Goal: Navigation & Orientation: Find specific page/section

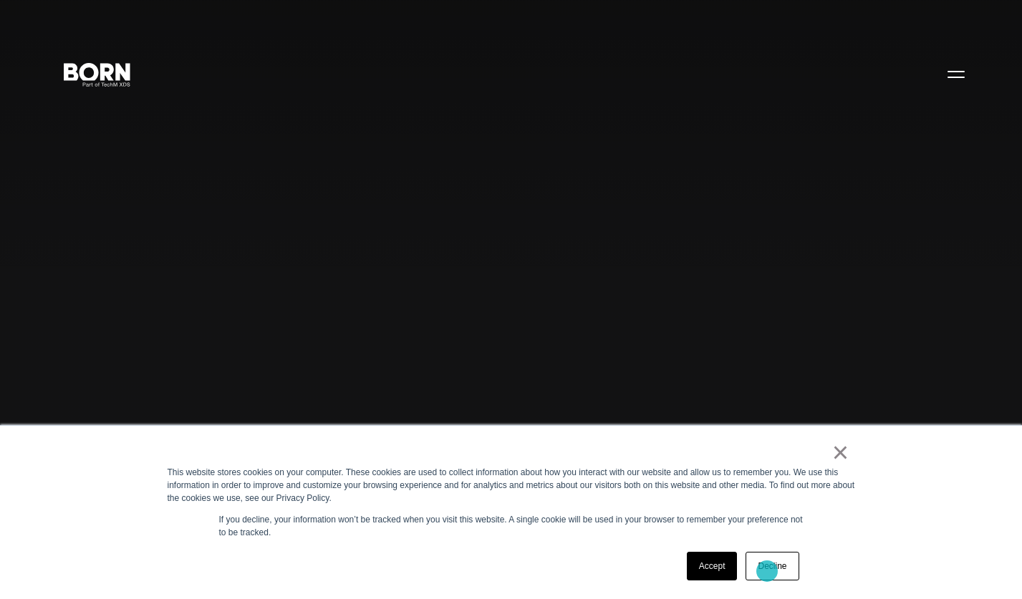
click at [767, 571] on link "Decline" at bounding box center [771, 566] width 53 height 29
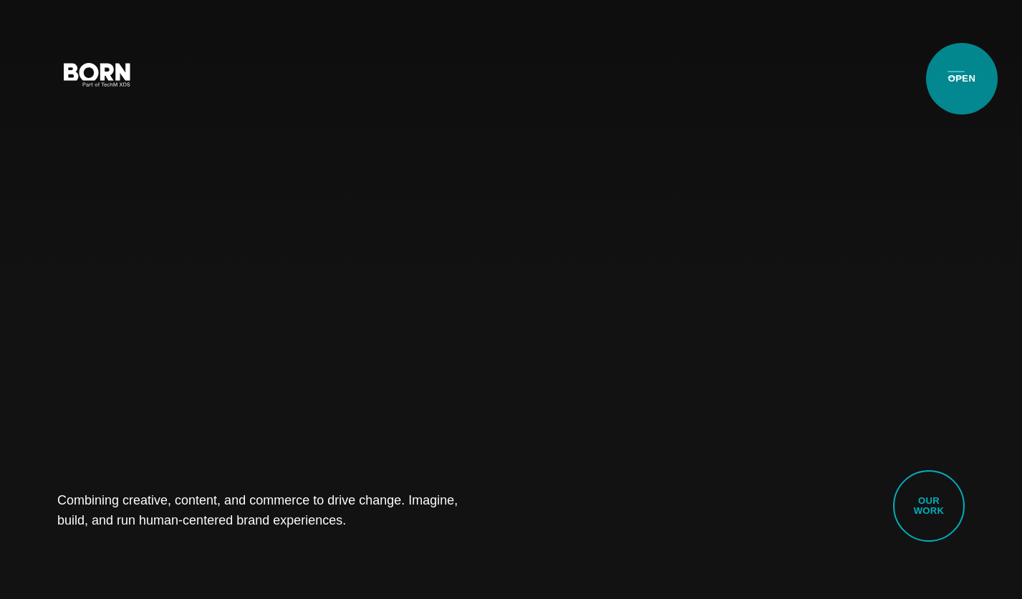
click at [962, 79] on button "Primary Menu" at bounding box center [956, 74] width 34 height 30
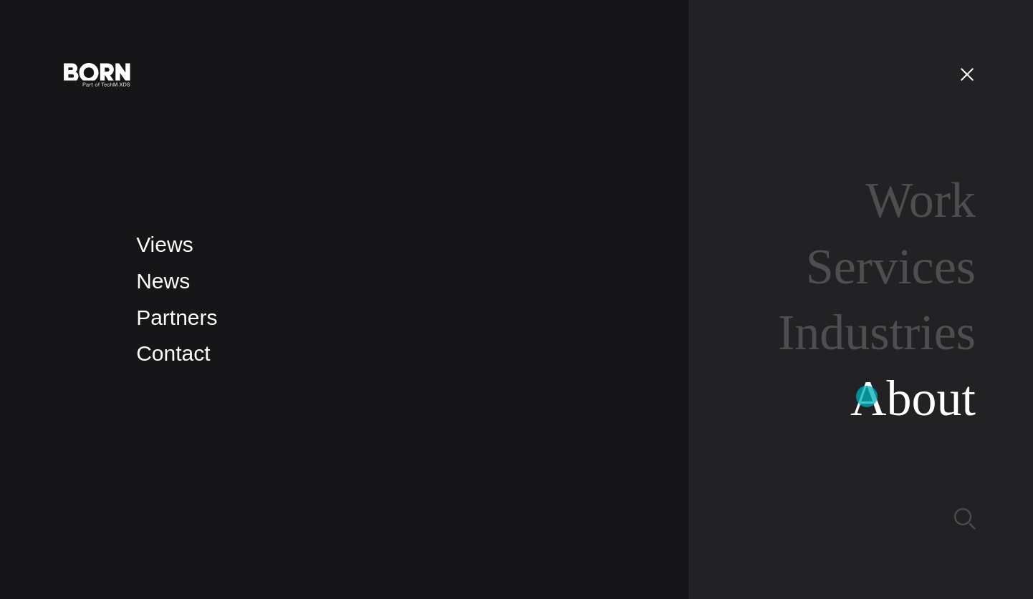
click at [866, 397] on link "About" at bounding box center [912, 398] width 125 height 55
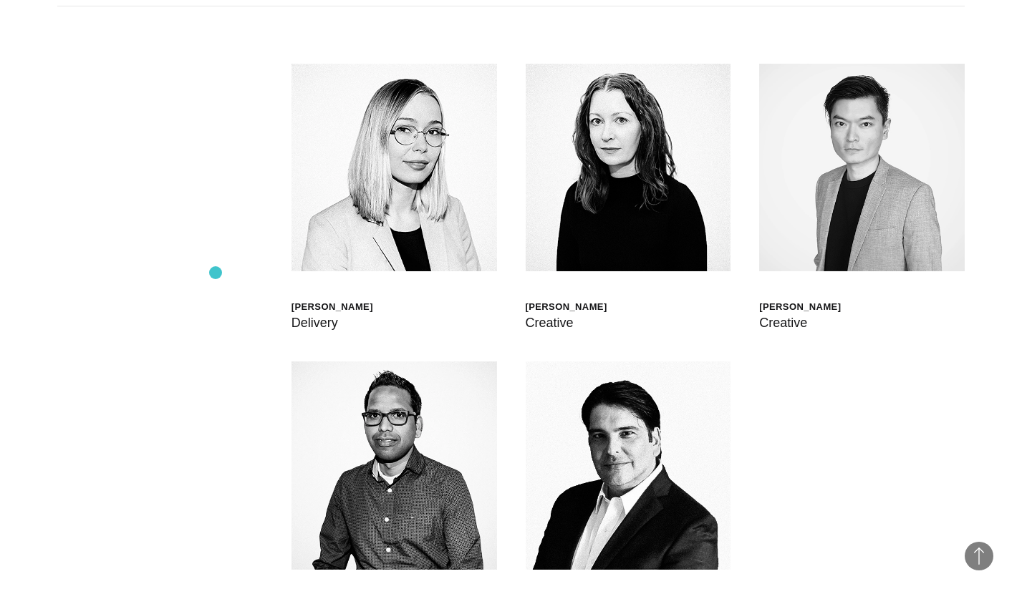
scroll to position [4010, 0]
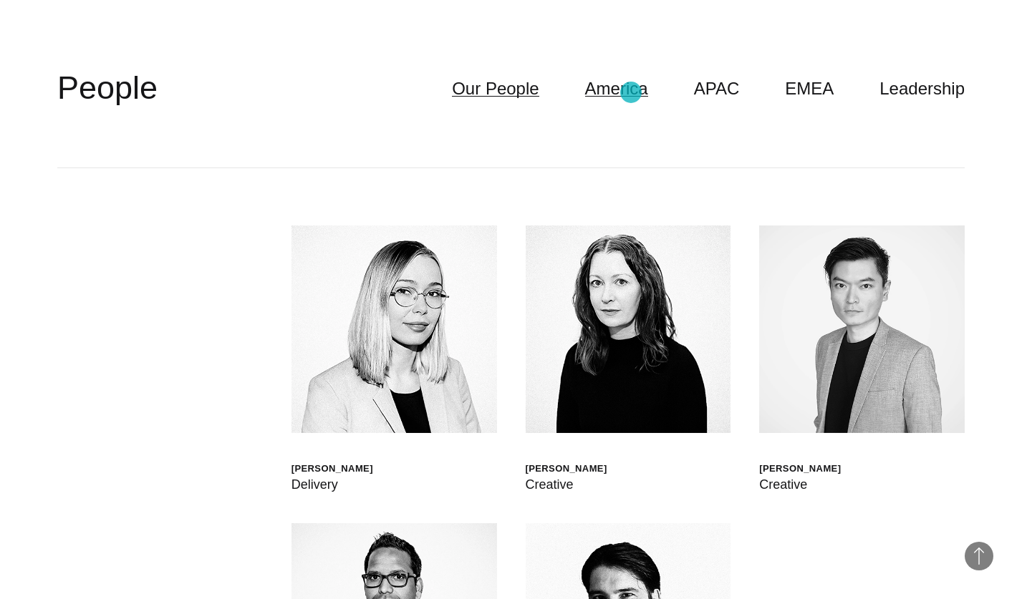
click at [631, 92] on link "America" at bounding box center [616, 88] width 63 height 27
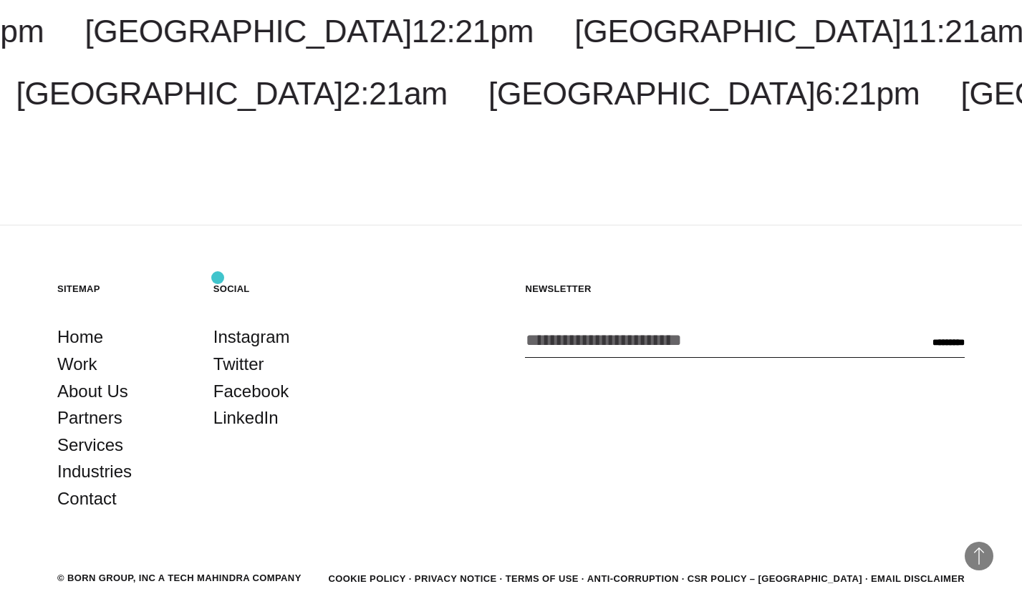
scroll to position [5690, 0]
